Goal: Task Accomplishment & Management: Use online tool/utility

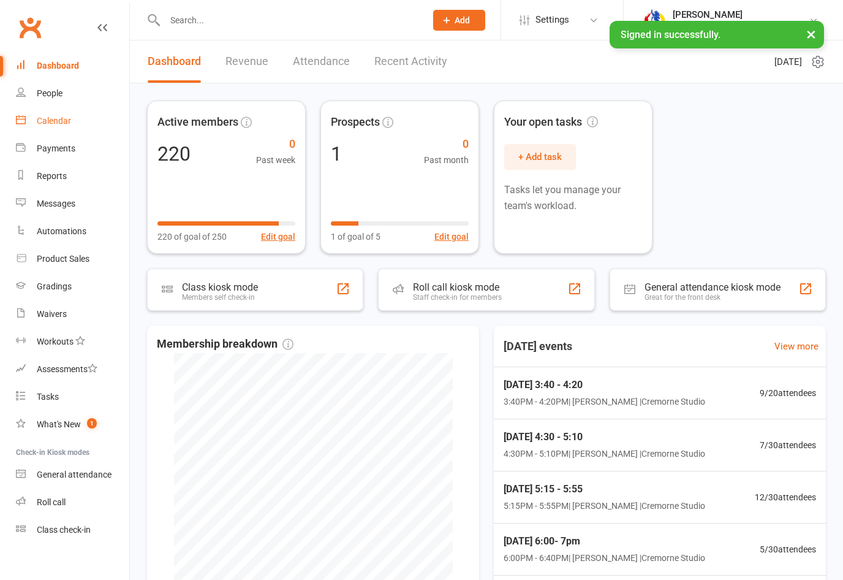
click at [63, 124] on div "Calendar" at bounding box center [54, 121] width 34 height 10
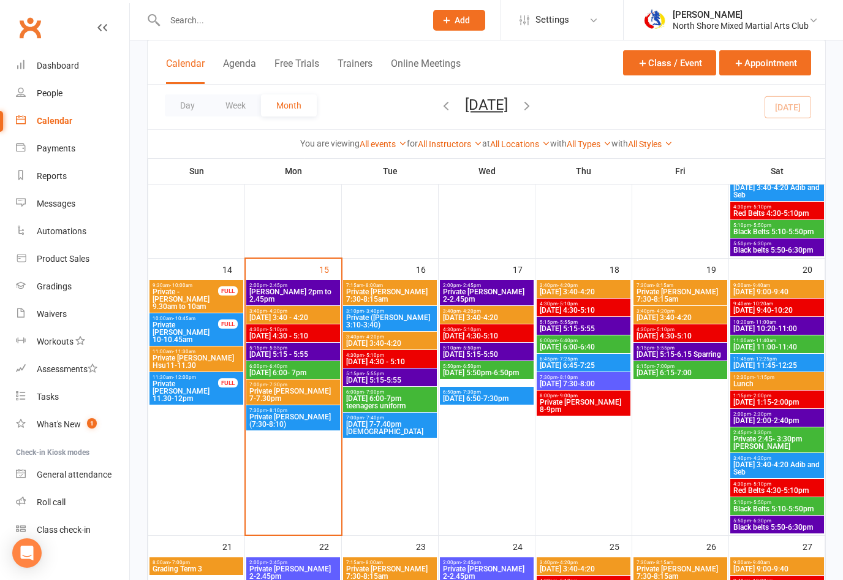
scroll to position [598, 0]
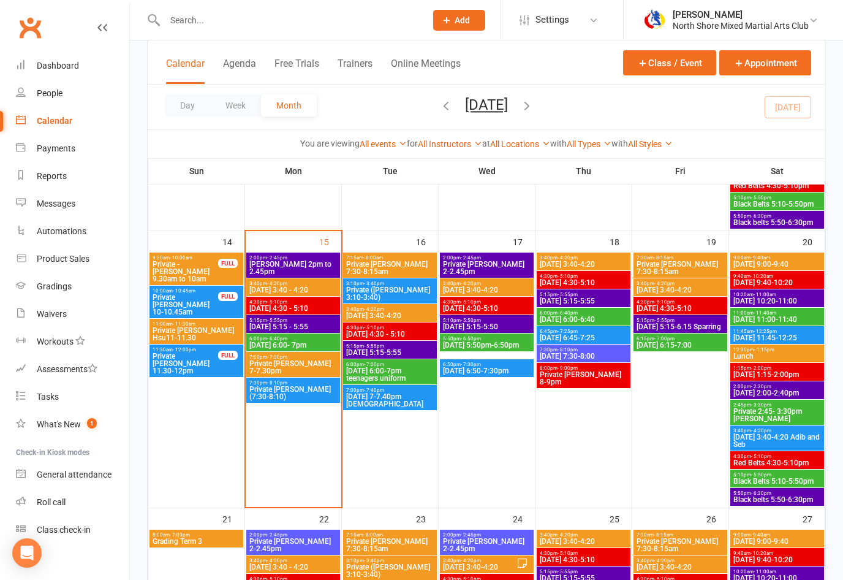
click at [709, 85] on div "Day Week Month [DATE] [DATE] Sun Mon Tue Wed Thu Fri Sat 31 01 02 03 04 05 06 0…" at bounding box center [487, 107] width 678 height 45
click at [320, 261] on span "[PERSON_NAME] 2pm to 2.45pm" at bounding box center [293, 268] width 89 height 15
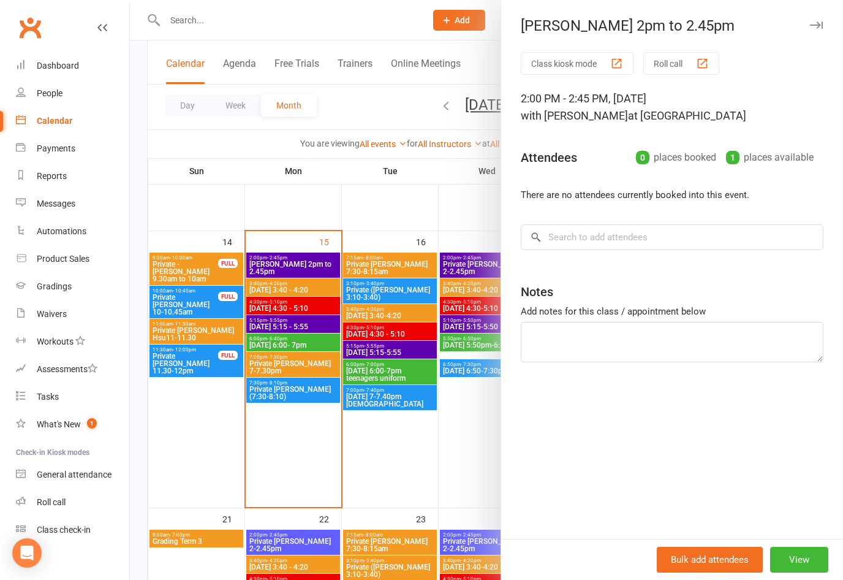
click at [293, 286] on div at bounding box center [486, 290] width 713 height 580
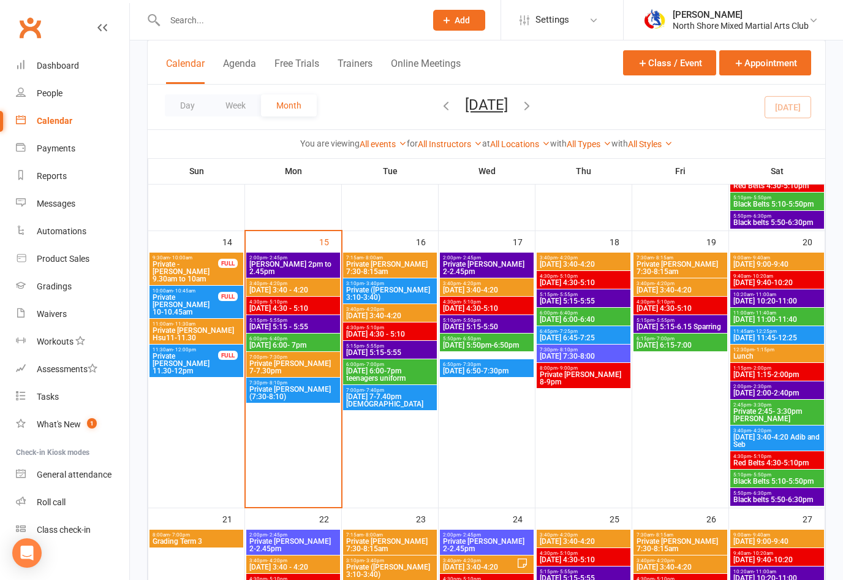
click at [308, 288] on span "[DATE] 3:40 - 4:20" at bounding box center [293, 289] width 89 height 7
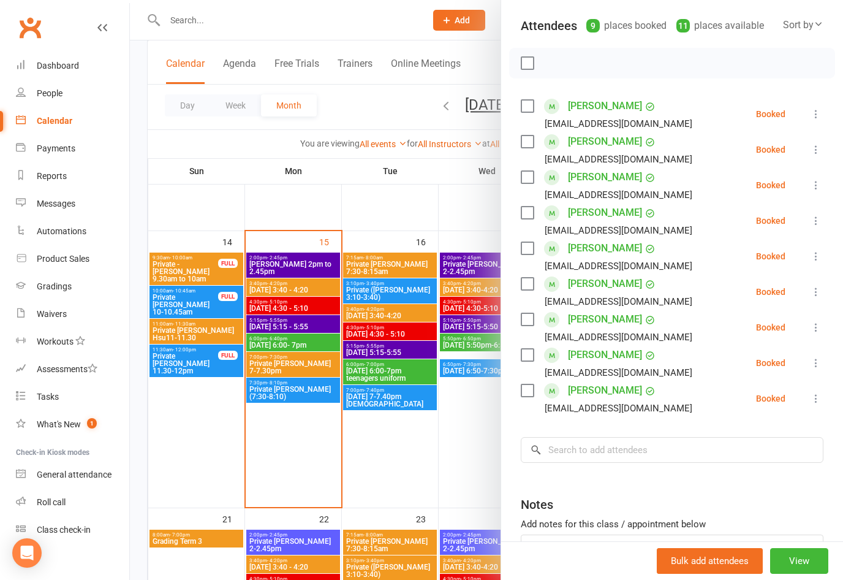
scroll to position [134, 0]
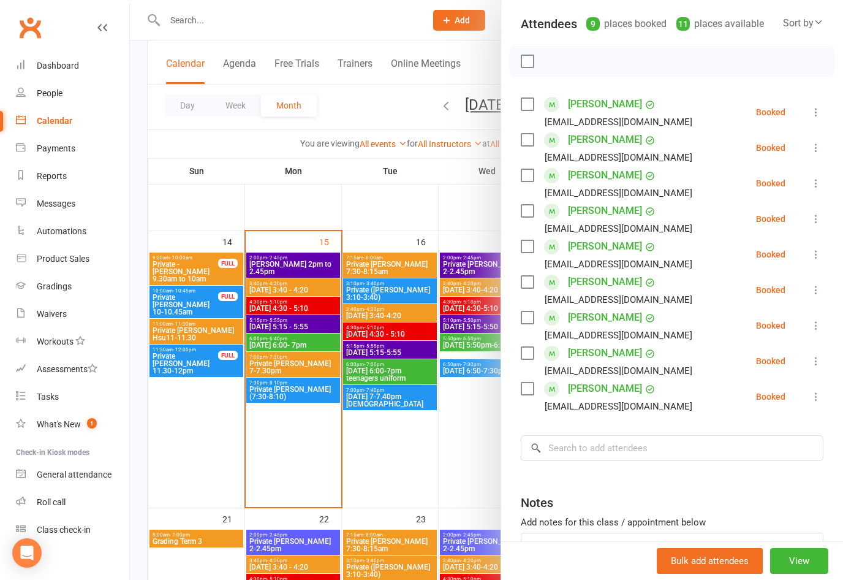
click at [832, 405] on div "Class kiosk mode Roll call 3:40 PM - 4:20 PM, [DATE] with [PERSON_NAME] at Crem…" at bounding box center [672, 276] width 342 height 716
click at [816, 398] on icon at bounding box center [816, 396] width 12 height 12
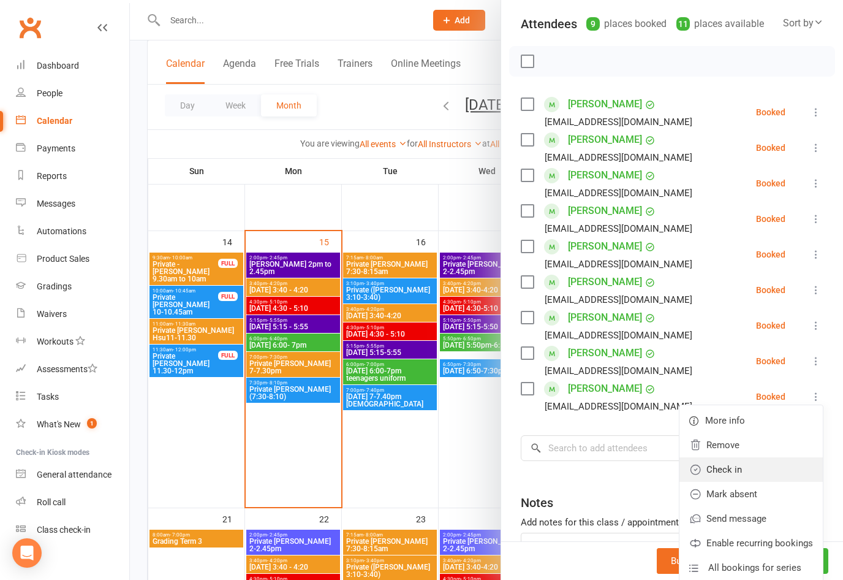
click at [727, 471] on link "Check in" at bounding box center [751, 469] width 143 height 25
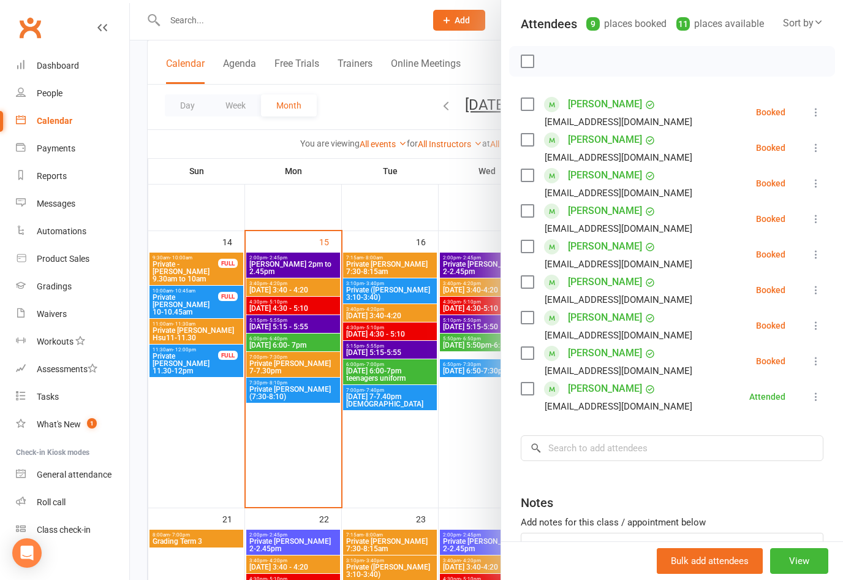
click at [821, 106] on icon at bounding box center [816, 112] width 12 height 12
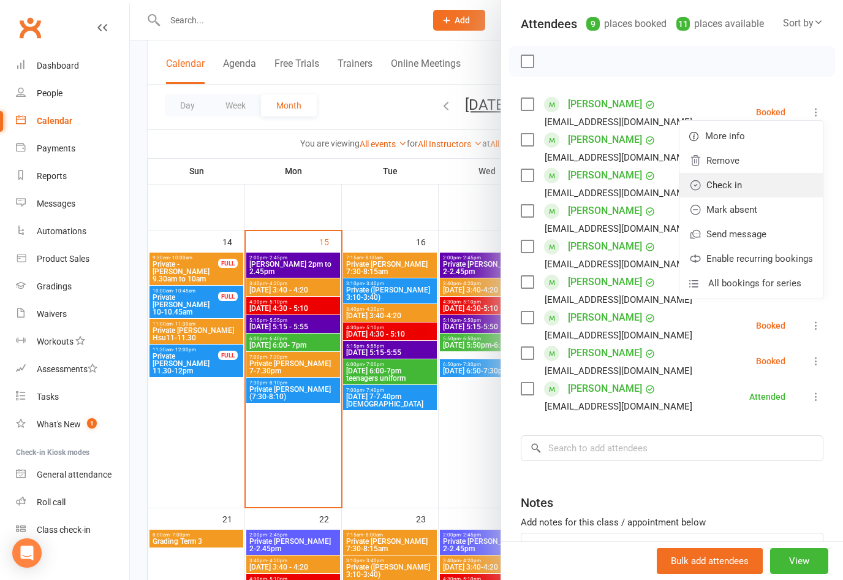
click at [733, 183] on link "Check in" at bounding box center [751, 185] width 143 height 25
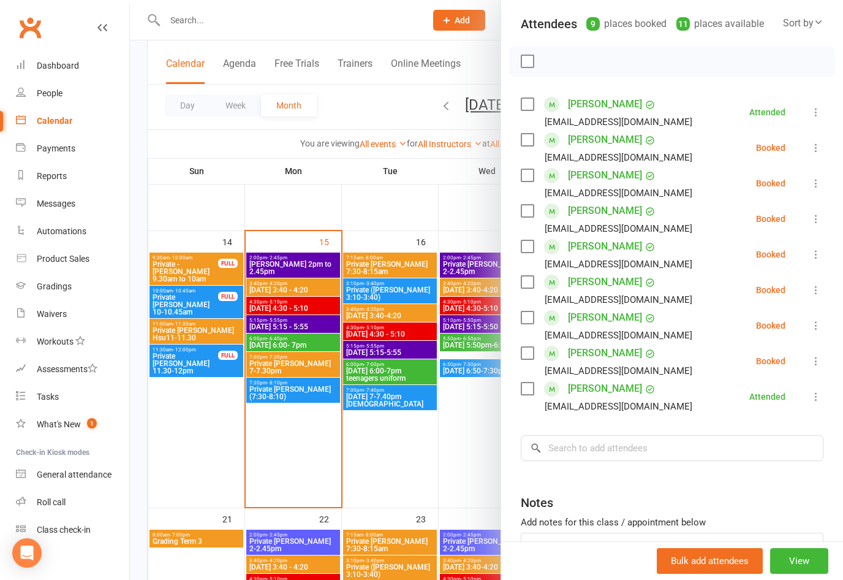
scroll to position [615, 0]
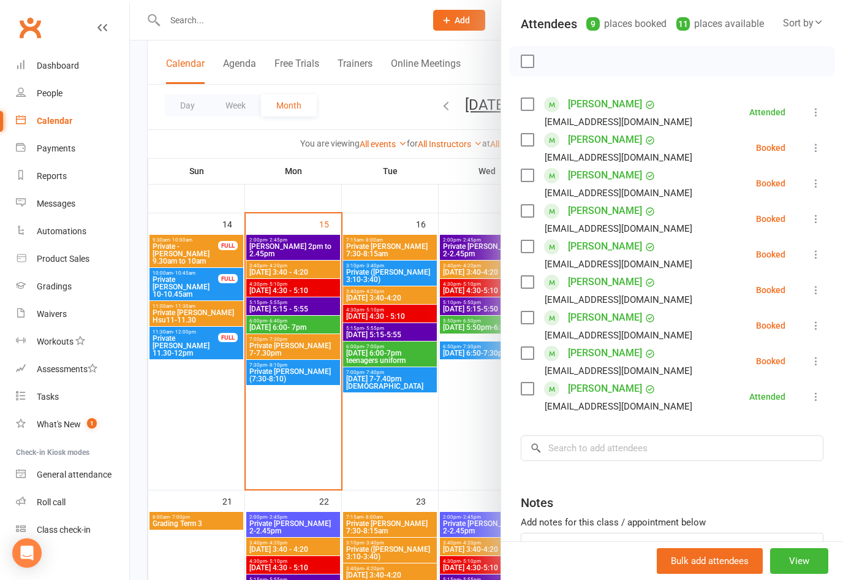
click at [816, 181] on icon at bounding box center [816, 183] width 12 height 12
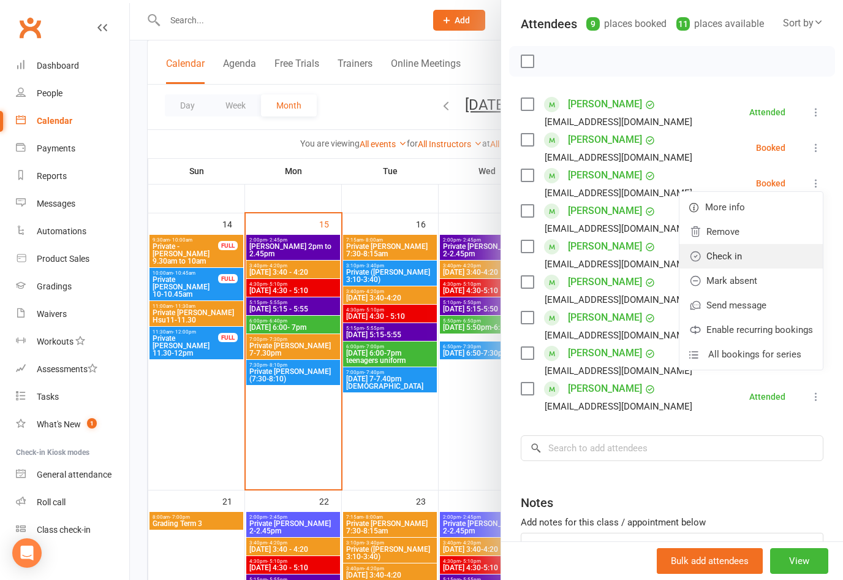
click at [744, 254] on link "Check in" at bounding box center [751, 256] width 143 height 25
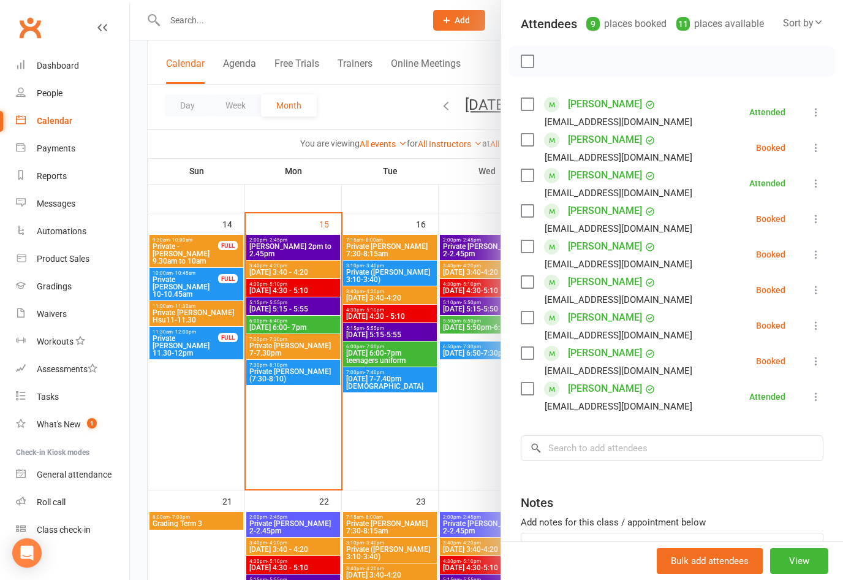
click at [818, 219] on icon at bounding box center [816, 219] width 12 height 12
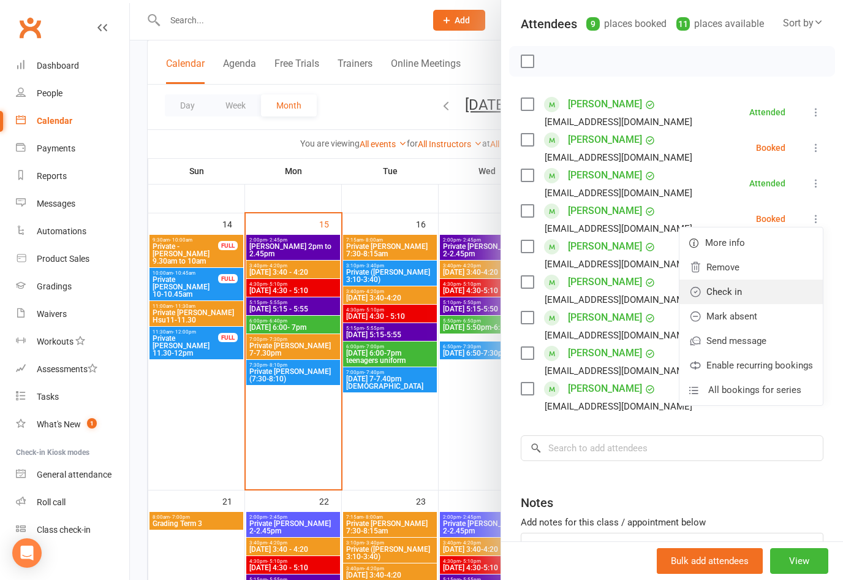
click at [739, 290] on link "Check in" at bounding box center [751, 292] width 143 height 25
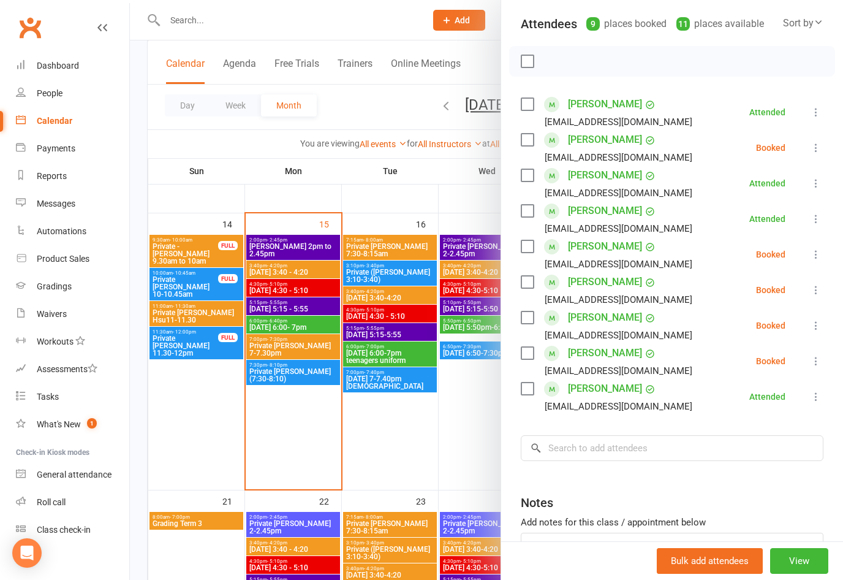
click at [816, 291] on icon at bounding box center [816, 290] width 12 height 12
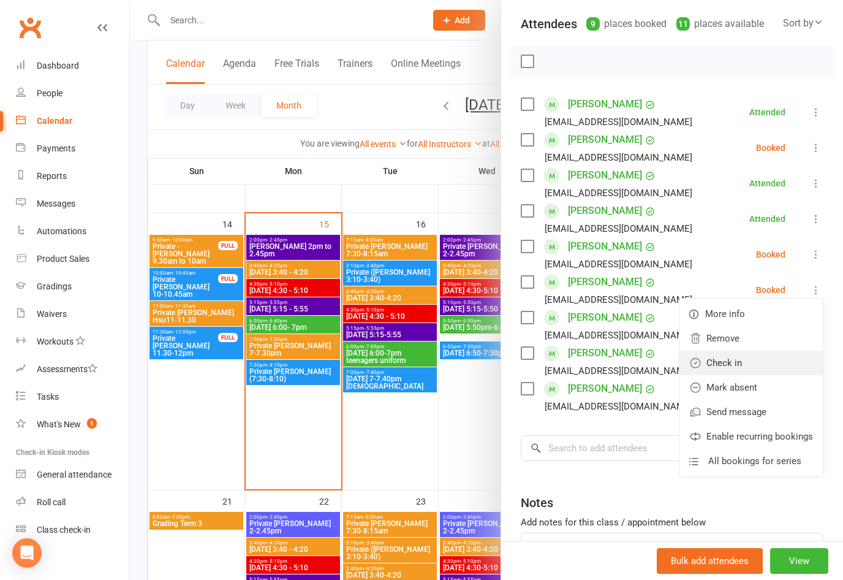
click at [735, 361] on link "Check in" at bounding box center [751, 363] width 143 height 25
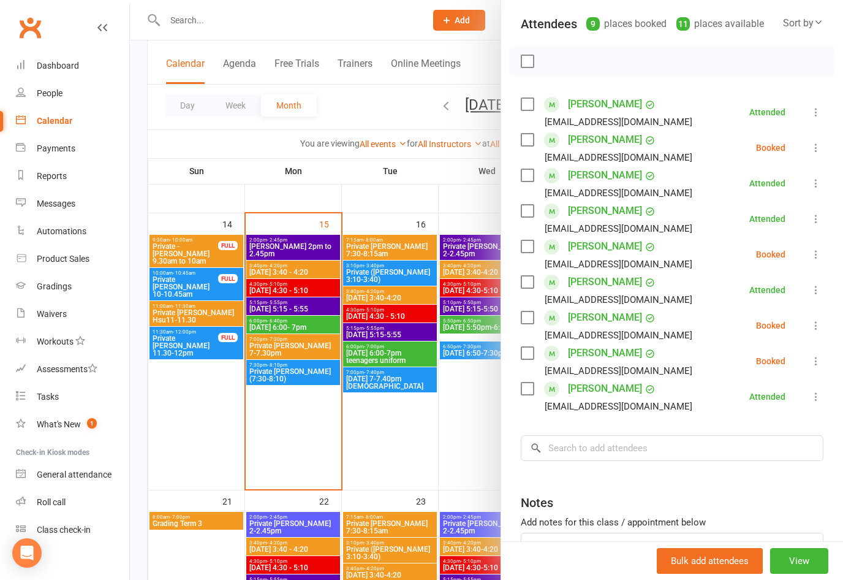
click at [822, 327] on icon at bounding box center [816, 325] width 12 height 12
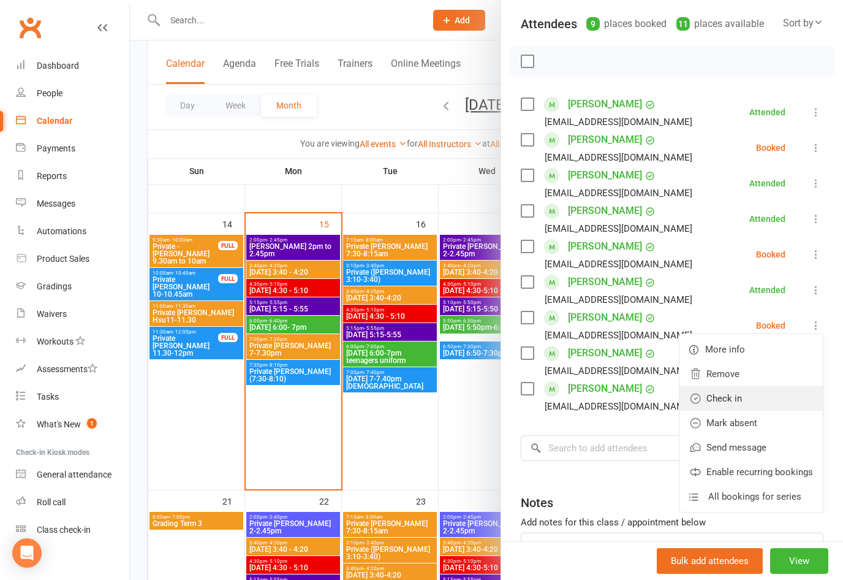
click at [740, 396] on link "Check in" at bounding box center [751, 398] width 143 height 25
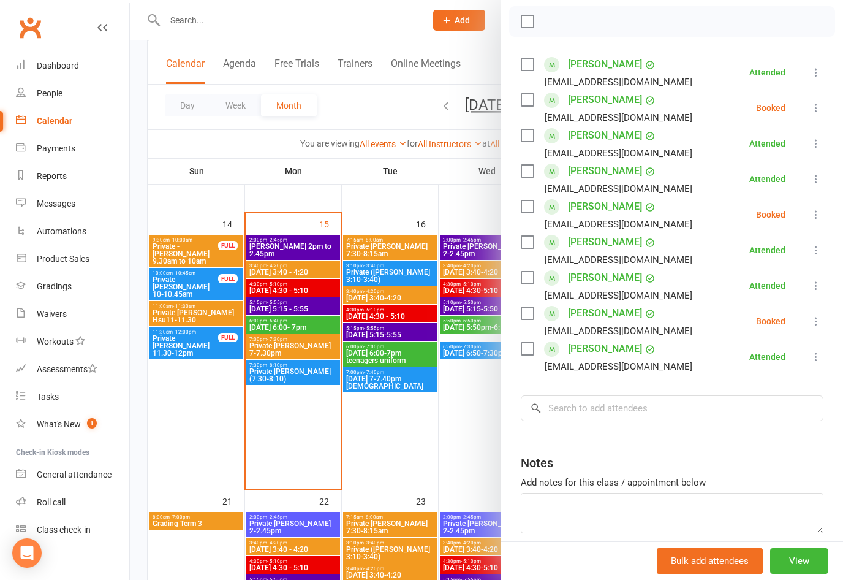
scroll to position [183, 0]
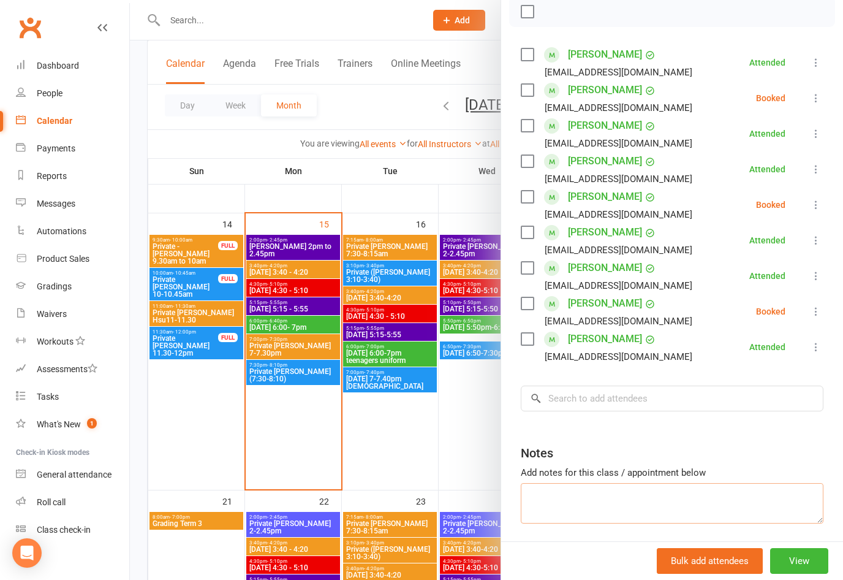
click at [598, 489] on textarea at bounding box center [672, 503] width 303 height 40
type textarea "I"
click at [641, 394] on input "search" at bounding box center [672, 399] width 303 height 26
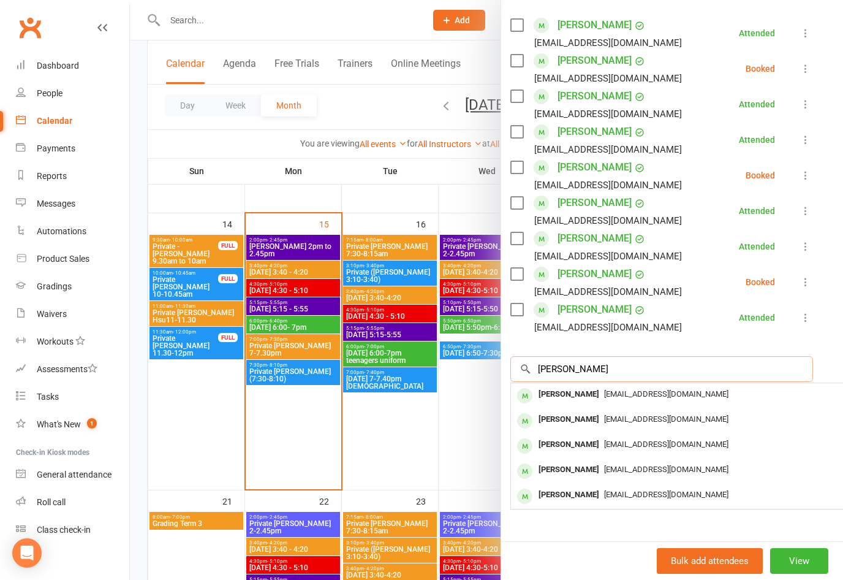
scroll to position [210, 9]
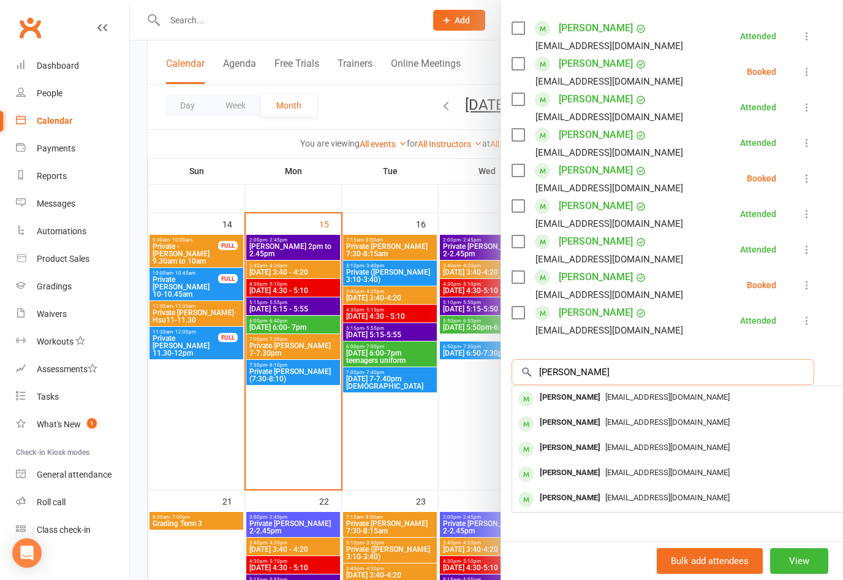
type input "[PERSON_NAME]"
click at [809, 284] on icon at bounding box center [807, 285] width 12 height 12
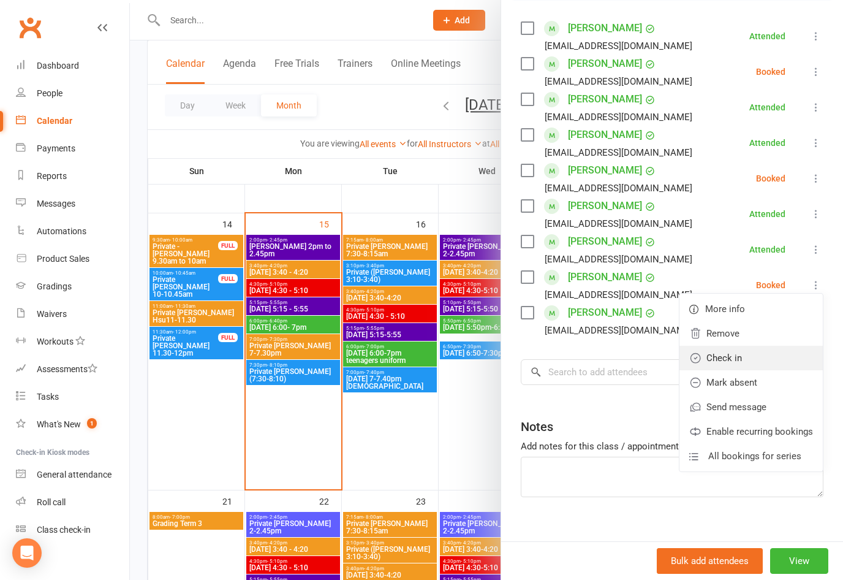
click at [732, 353] on link "Check in" at bounding box center [751, 358] width 143 height 25
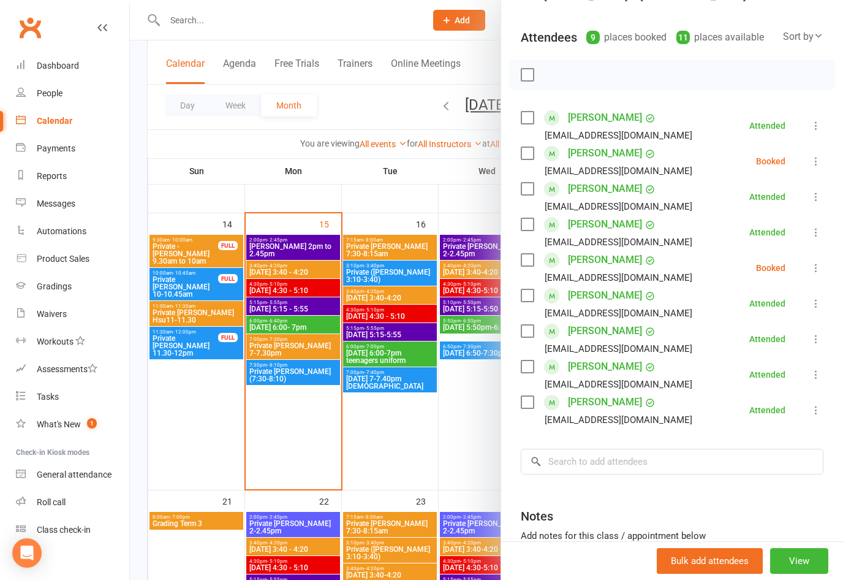
scroll to position [119, 0]
